Goal: Task Accomplishment & Management: Use online tool/utility

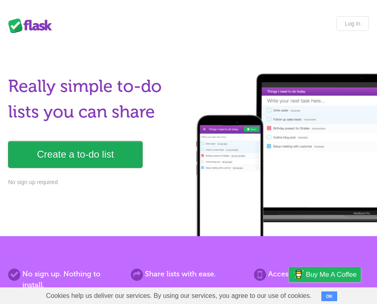
click at [108, 147] on link "Create a to-do list" at bounding box center [75, 154] width 134 height 27
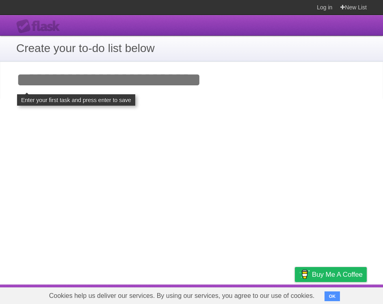
type input "**********"
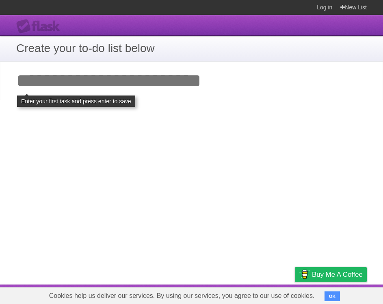
type input "**********"
